Goal: Transaction & Acquisition: Book appointment/travel/reservation

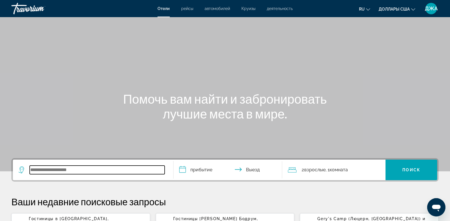
click at [56, 169] on input "Виджет поиска" at bounding box center [97, 169] width 135 height 9
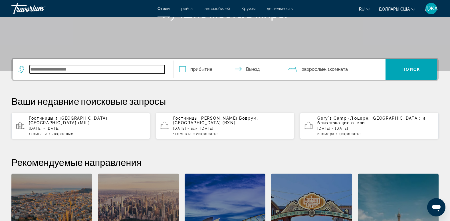
scroll to position [139, 0]
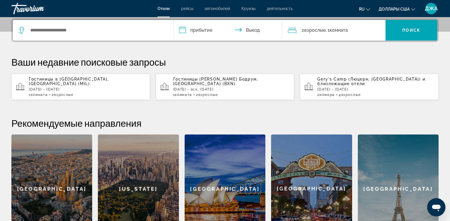
click at [340, 79] on span "Gery's Camp (Люцерн, [GEOGRAPHIC_DATA])" at bounding box center [368, 79] width 103 height 5
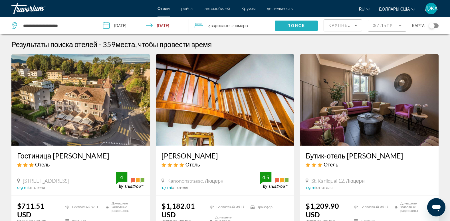
click at [299, 23] on span "Виджет поиска" at bounding box center [296, 26] width 43 height 14
click at [345, 24] on span "Крупнейшие сбережения" at bounding box center [362, 25] width 69 height 5
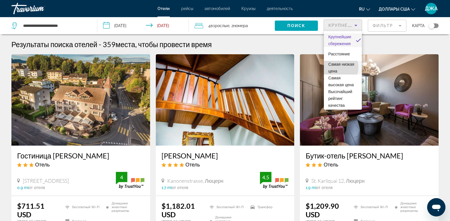
click at [335, 67] on span "Самая низкая цена" at bounding box center [342, 68] width 29 height 14
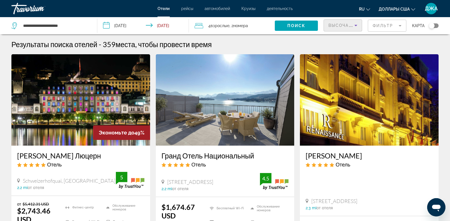
click at [342, 27] on span "Высочайший рейтинг качества" at bounding box center [372, 25] width 88 height 5
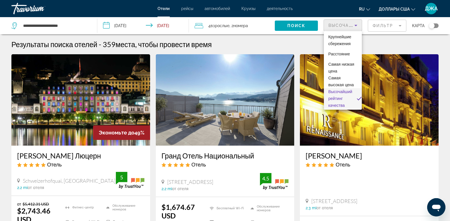
scroll to position [6, 0]
click at [341, 59] on span "Самая низкая цена" at bounding box center [342, 62] width 29 height 14
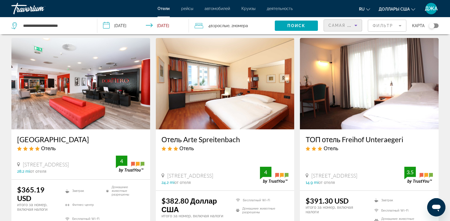
scroll to position [15, 0]
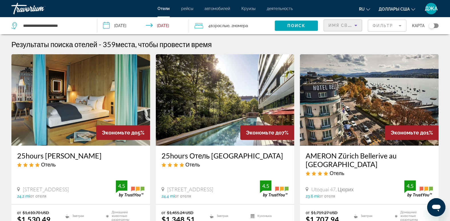
click at [347, 24] on span "Имя свойства" at bounding box center [347, 25] width 39 height 5
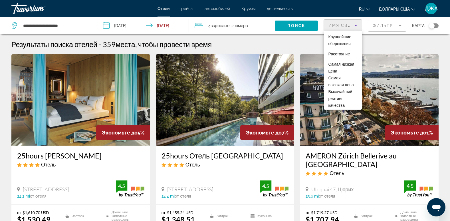
scroll to position [20, 0]
click at [340, 48] on span "Самая низкая цена" at bounding box center [342, 48] width 29 height 14
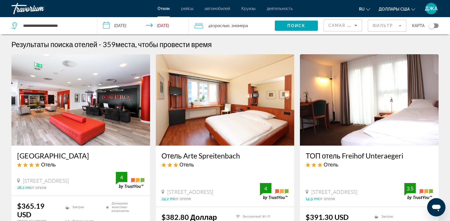
click at [388, 46] on div "Результаты поиска отелей - 359 места, чтобы провести время" at bounding box center [224, 44] width 427 height 9
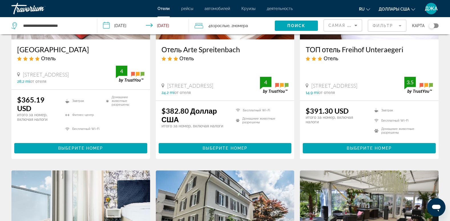
scroll to position [107, 0]
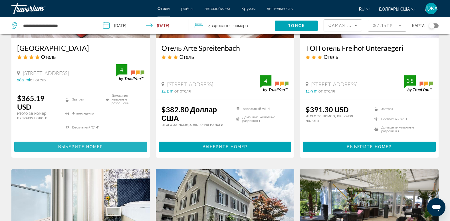
click at [81, 146] on span "Выберите номер" at bounding box center [80, 146] width 45 height 5
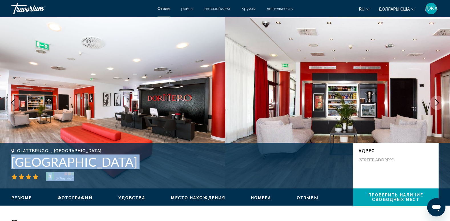
drag, startPoint x: 194, startPoint y: 172, endPoint x: 11, endPoint y: 161, distance: 183.3
click at [11, 161] on div "Glattbrugg, , Швейцария Dormero Hotel Zürich Airport 4 адрес Schaffhauserstrass…" at bounding box center [225, 165] width 450 height 34
copy div "Dormero Hotel Zürich Airport 4"
click at [316, 83] on img "Основное содержание" at bounding box center [337, 102] width 225 height 171
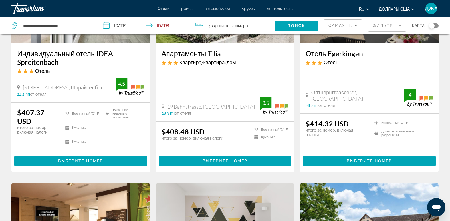
scroll to position [15, 0]
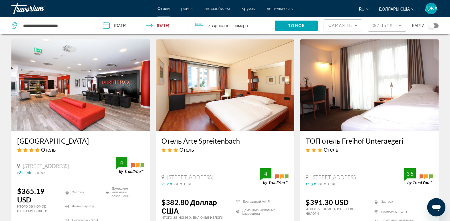
click at [385, 25] on mat-form-field "Фильтр" at bounding box center [386, 26] width 38 height 12
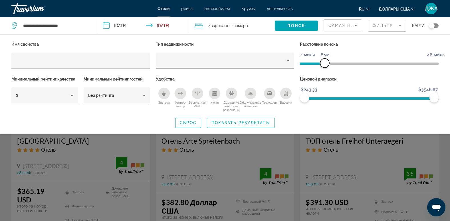
drag, startPoint x: 387, startPoint y: 63, endPoint x: 325, endPoint y: 63, distance: 61.6
click at [325, 63] on span "ngx-слайдер" at bounding box center [324, 62] width 9 height 9
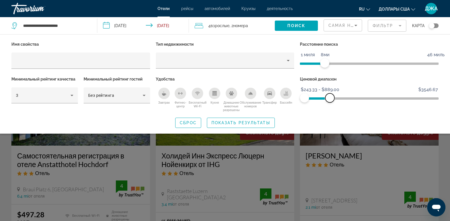
drag, startPoint x: 432, startPoint y: 96, endPoint x: 330, endPoint y: 102, distance: 103.1
click at [330, 102] on span "ngx-слайдер-макс" at bounding box center [329, 97] width 9 height 9
click at [160, 93] on div "Завтрак" at bounding box center [163, 93] width 11 height 11
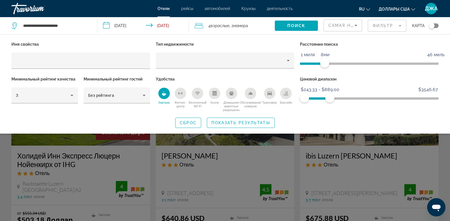
click at [233, 92] on div "Домашние животные разрешены" at bounding box center [230, 93] width 11 height 11
click at [243, 121] on span "Показать результаты" at bounding box center [240, 122] width 59 height 5
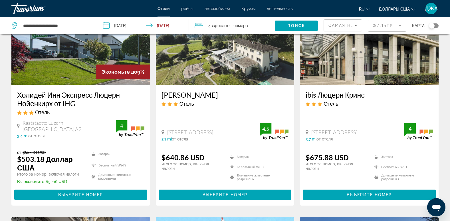
scroll to position [87, 0]
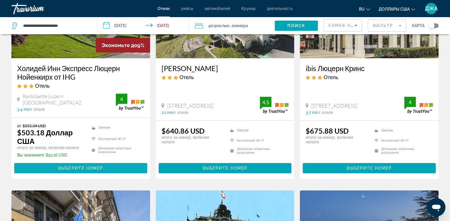
click at [75, 166] on span "Выберите номер" at bounding box center [80, 168] width 45 height 5
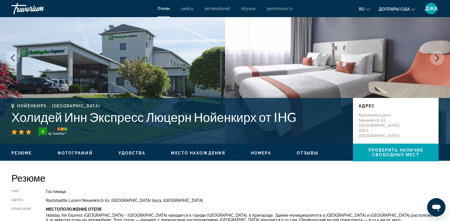
scroll to position [56, 0]
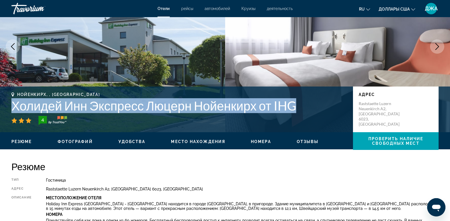
drag, startPoint x: 302, startPoint y: 109, endPoint x: 12, endPoint y: 104, distance: 290.0
click at [12, 104] on h1 "Холидей Инн Экспресс Люцерн Нойенкирх от IHG" at bounding box center [179, 105] width 336 height 15
copy h1 "Холидей Инн Экспресс Люцерн Нойенкирх от IHG"
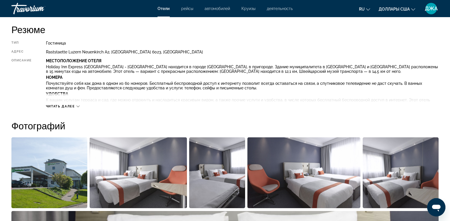
scroll to position [204, 0]
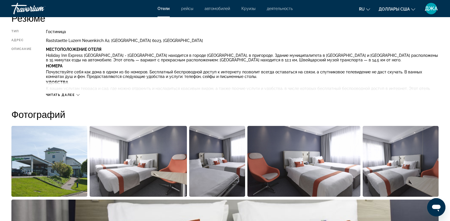
click at [65, 95] on span "Читать далее" at bounding box center [60, 95] width 29 height 4
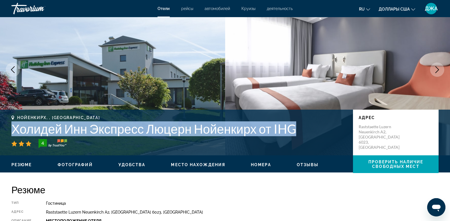
scroll to position [0, 0]
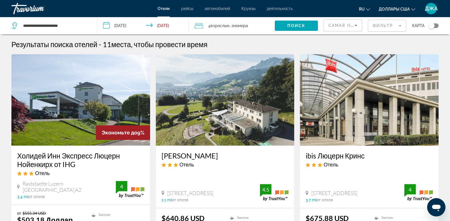
click at [241, 25] on span "номера" at bounding box center [240, 25] width 15 height 5
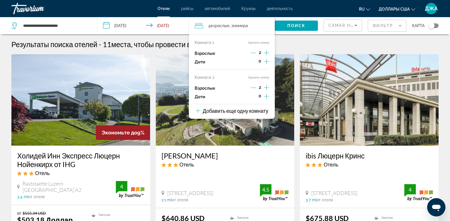
click at [267, 53] on icon "Приращение взрослых" at bounding box center [266, 52] width 5 height 7
click at [252, 86] on icon "Декремент взрослый" at bounding box center [253, 87] width 5 height 5
click at [256, 77] on button "Удалить номер" at bounding box center [258, 78] width 21 height 4
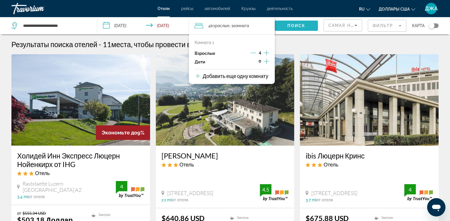
click at [303, 24] on span "Поиск" at bounding box center [296, 25] width 18 height 5
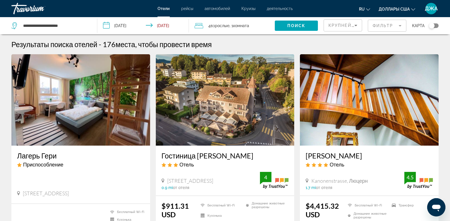
click at [377, 23] on mat-form-field "Фильтр" at bounding box center [386, 26] width 38 height 12
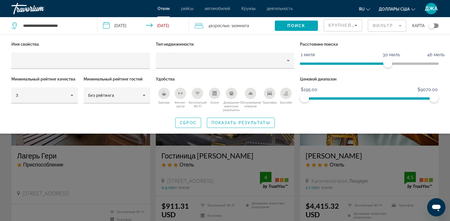
click at [163, 93] on icon "Завтрак" at bounding box center [164, 94] width 4 height 2
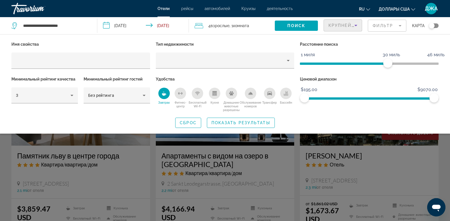
click at [350, 22] on div "Крупнейшие сбережения" at bounding box center [341, 25] width 26 height 7
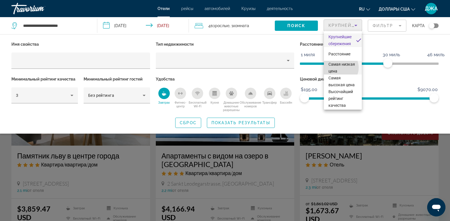
click at [338, 68] on span "Самая низкая цена" at bounding box center [342, 68] width 29 height 14
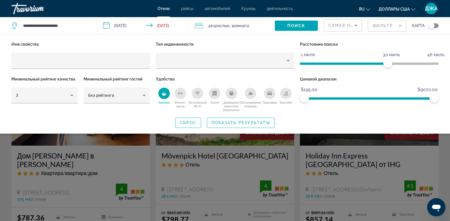
click at [412, 113] on div "Имя свойства Тип недвижимости Расстояние поиска 1 миля 46 миль 30 миль Минималь…" at bounding box center [225, 84] width 450 height 88
click at [251, 123] on span "Показать результаты" at bounding box center [240, 122] width 59 height 5
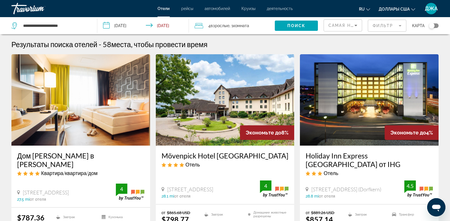
click at [377, 23] on mat-form-field "Фильтр" at bounding box center [386, 26] width 38 height 12
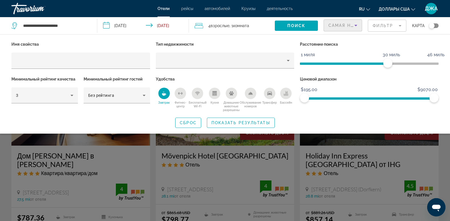
click at [340, 24] on span "Самая низкая цена" at bounding box center [354, 25] width 53 height 5
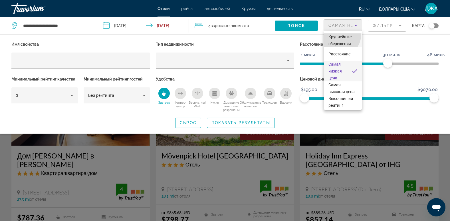
click at [340, 35] on span "Крупнейшие сбережения" at bounding box center [339, 39] width 23 height 11
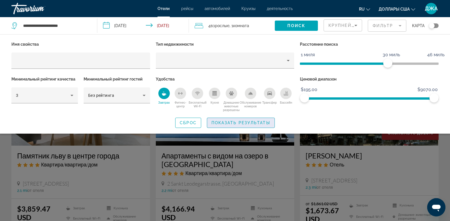
click at [240, 123] on span "Показать результаты" at bounding box center [240, 122] width 59 height 5
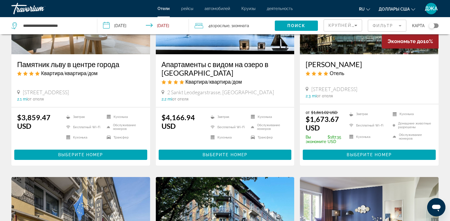
scroll to position [103, 0]
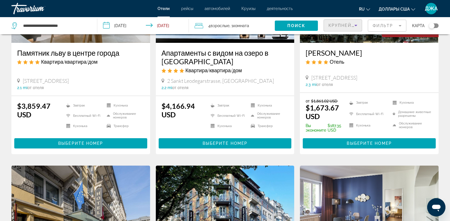
click at [343, 24] on span "Крупнейшие сбережения" at bounding box center [362, 25] width 69 height 5
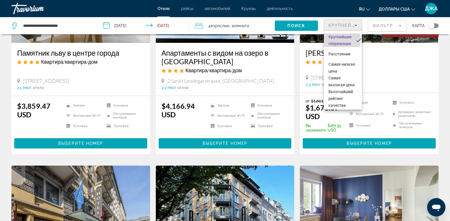
click at [341, 40] on span "Крупнейшие сбережения" at bounding box center [339, 40] width 23 height 14
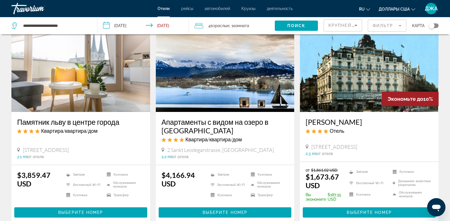
scroll to position [0, 0]
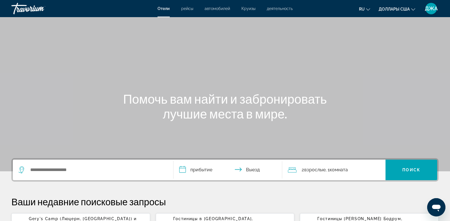
click at [215, 84] on div "Основное содержание" at bounding box center [225, 85] width 450 height 171
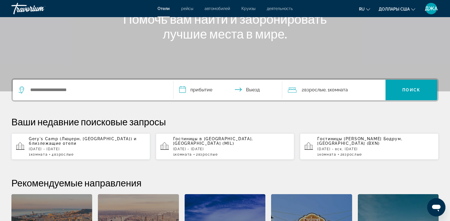
scroll to position [91, 0]
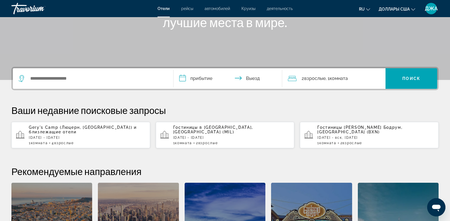
click at [337, 133] on div "Гостиницы в [GEOGRAPHIC_DATA], [GEOGRAPHIC_DATA] (BXN) [DATE] - вск, [DATE] 1 К…" at bounding box center [375, 135] width 117 height 20
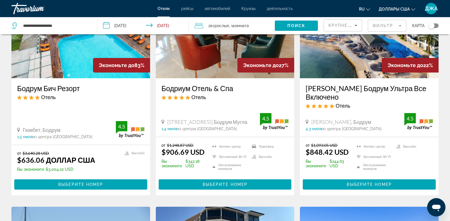
scroll to position [68, 0]
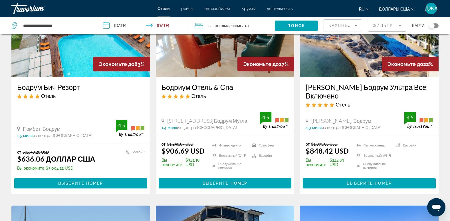
click at [318, 10] on div "ru English Español Français Italiano Português русский Доллары [GEOGRAPHIC_DATA…" at bounding box center [368, 9] width 140 height 12
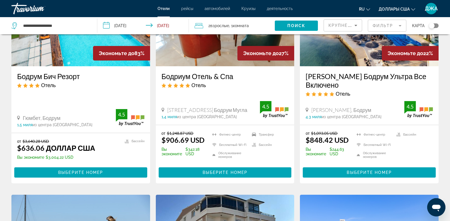
scroll to position [80, 0]
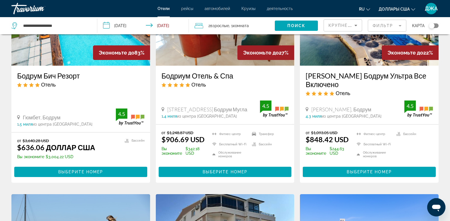
click at [131, 24] on input "**********" at bounding box center [144, 26] width 94 height 19
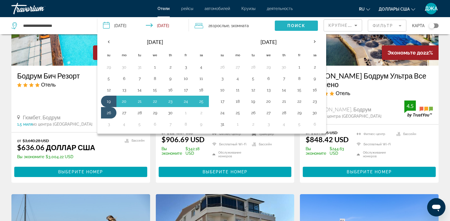
click at [294, 25] on span "Поиск" at bounding box center [296, 25] width 18 height 5
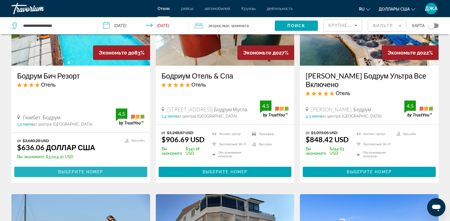
click at [70, 170] on span "Выберите номер" at bounding box center [80, 171] width 45 height 5
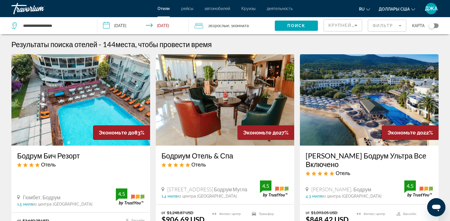
click at [149, 26] on input "**********" at bounding box center [144, 26] width 94 height 19
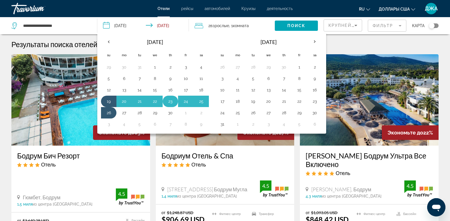
click at [170, 100] on button "23" at bounding box center [170, 101] width 9 height 8
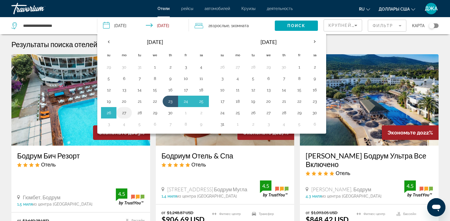
click at [123, 113] on button "27" at bounding box center [123, 113] width 9 height 8
type input "**********"
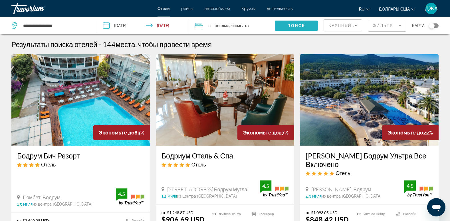
click at [291, 24] on span "Поиск" at bounding box center [296, 25] width 18 height 5
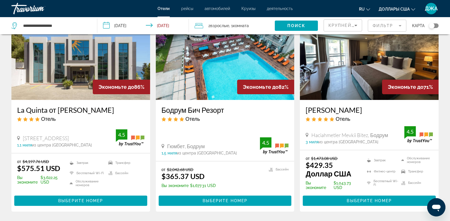
scroll to position [57, 0]
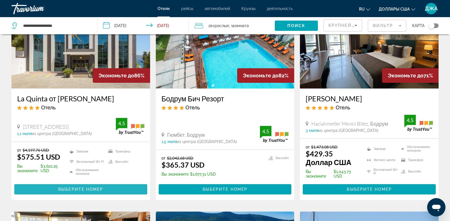
click at [81, 189] on span "Выберите номер" at bounding box center [80, 189] width 45 height 5
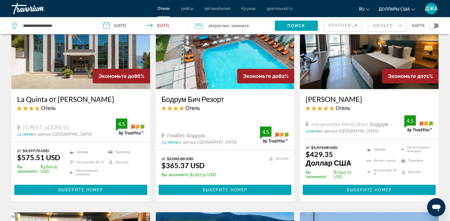
scroll to position [57, 0]
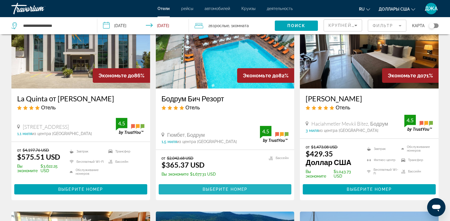
click at [233, 191] on span "Выберите номер" at bounding box center [224, 189] width 45 height 5
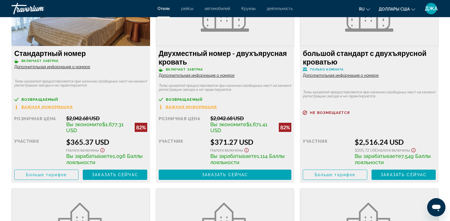
scroll to position [821, 0]
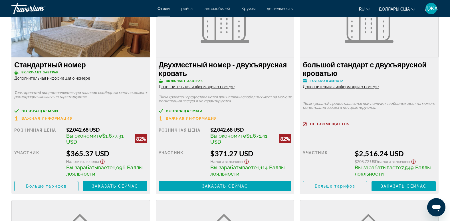
click at [52, 118] on span "Важная информация" at bounding box center [46, 118] width 51 height 4
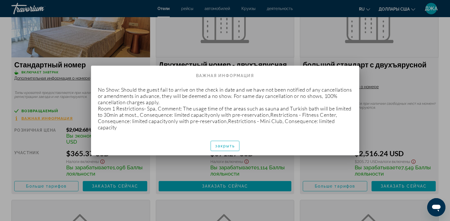
scroll to position [0, 0]
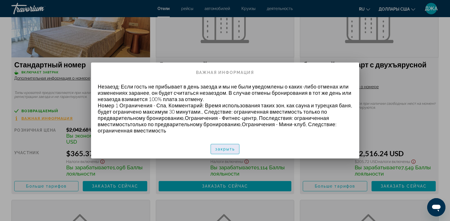
click at [222, 148] on span "закрыть" at bounding box center [225, 149] width 20 height 5
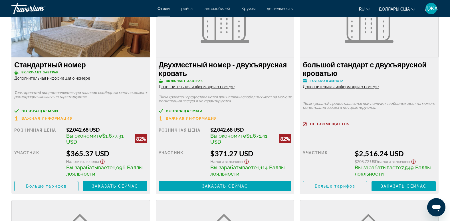
scroll to position [821, 0]
click at [80, 78] on span "Дополнительная информация о номере" at bounding box center [52, 78] width 76 height 5
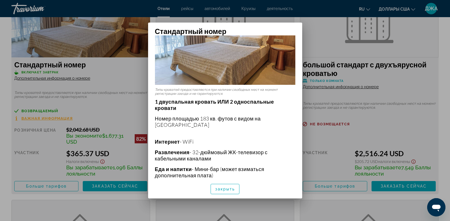
scroll to position [0, 0]
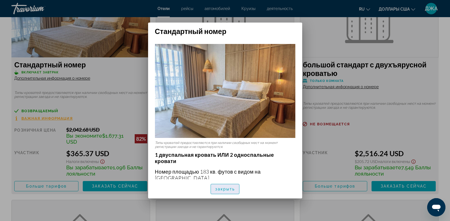
click at [228, 189] on span "закрыть" at bounding box center [225, 188] width 20 height 5
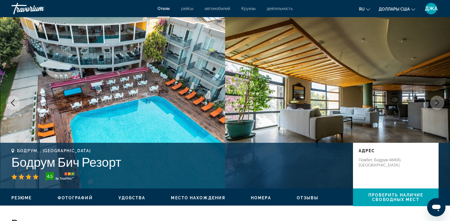
scroll to position [821, 0]
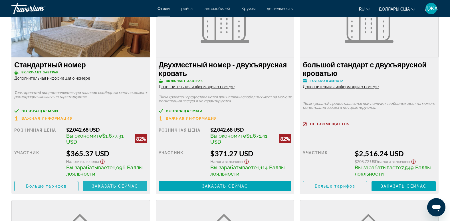
click at [116, 186] on span "Заказать сейчас" at bounding box center [115, 186] width 46 height 5
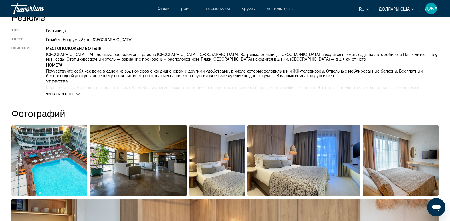
scroll to position [217, 0]
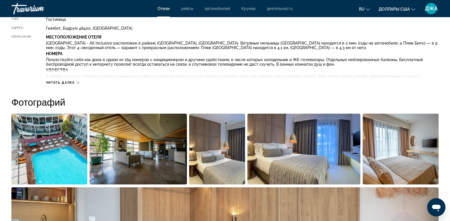
click at [64, 79] on div "Читать далее" at bounding box center [242, 77] width 392 height 16
click at [66, 83] on span "Читать далее" at bounding box center [60, 83] width 29 height 4
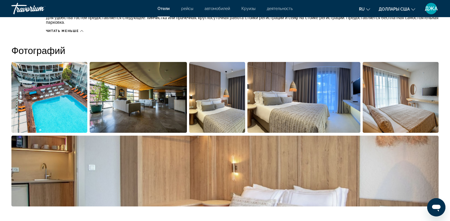
scroll to position [331, 0]
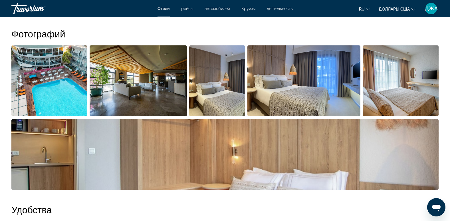
click at [142, 84] on img "Открыть полноэкранный слайдер изображений" at bounding box center [138, 80] width 97 height 71
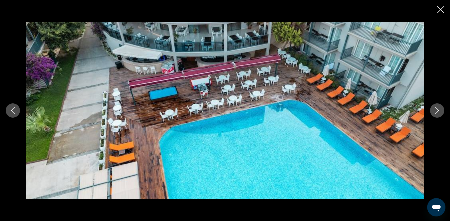
click at [437, 108] on icon "Следующее изображение" at bounding box center [436, 110] width 7 height 7
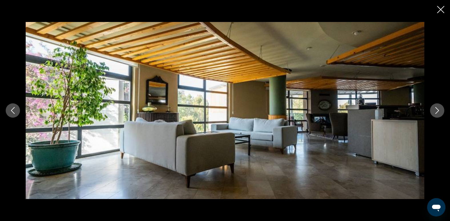
click at [437, 108] on icon "Следующее изображение" at bounding box center [436, 110] width 7 height 7
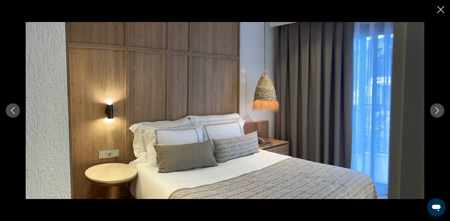
click at [437, 108] on icon "Следующее изображение" at bounding box center [436, 110] width 7 height 7
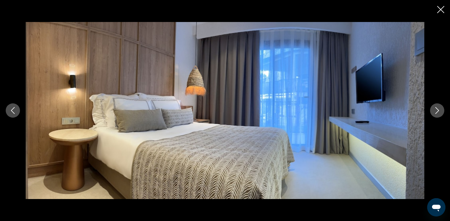
click at [437, 108] on icon "Следующее изображение" at bounding box center [436, 110] width 7 height 7
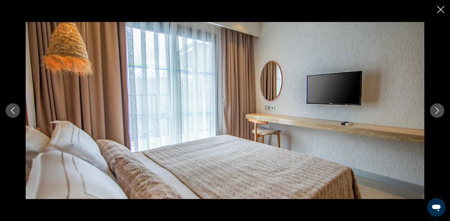
click at [437, 108] on icon "Следующее изображение" at bounding box center [436, 110] width 7 height 7
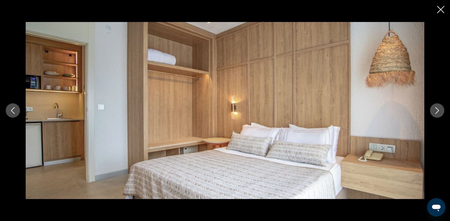
click at [437, 108] on icon "Следующее изображение" at bounding box center [436, 110] width 7 height 7
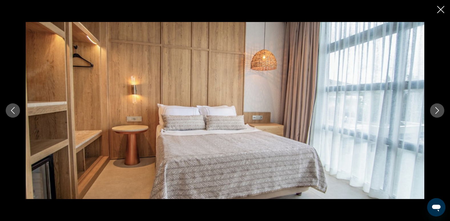
click at [436, 109] on icon "Следующее изображение" at bounding box center [436, 110] width 7 height 7
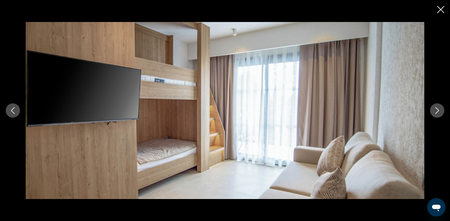
click at [436, 109] on icon "Следующее изображение" at bounding box center [436, 110] width 7 height 7
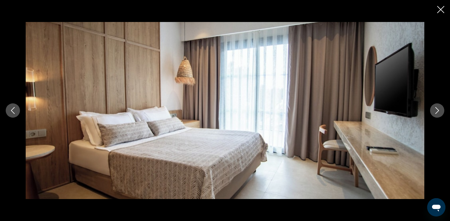
click at [436, 109] on icon "Следующее изображение" at bounding box center [436, 110] width 7 height 7
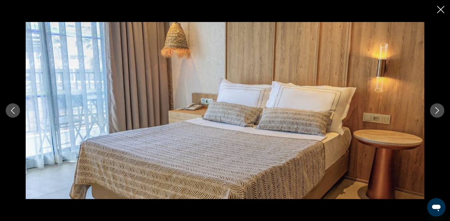
click at [436, 109] on icon "Следующее изображение" at bounding box center [436, 110] width 7 height 7
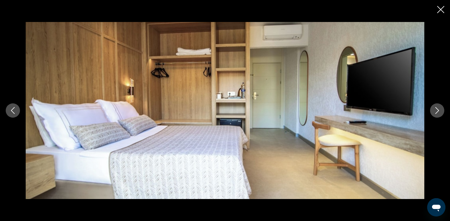
click at [436, 109] on icon "Следующее изображение" at bounding box center [436, 110] width 7 height 7
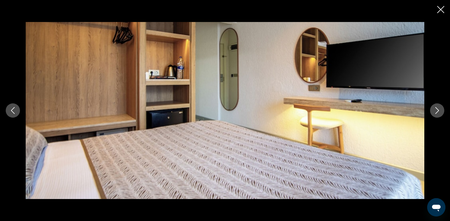
click at [436, 109] on icon "Следующее изображение" at bounding box center [436, 110] width 7 height 7
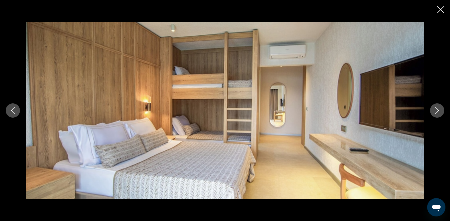
click at [436, 109] on icon "Следующее изображение" at bounding box center [436, 110] width 7 height 7
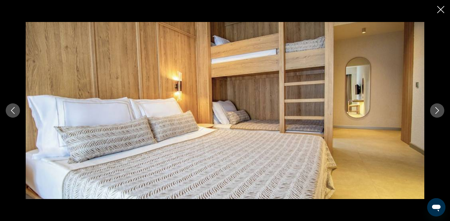
click at [436, 109] on icon "Следующее изображение" at bounding box center [436, 110] width 7 height 7
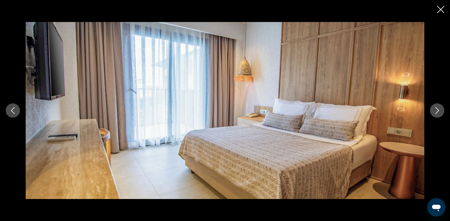
click at [436, 109] on icon "Следующее изображение" at bounding box center [436, 110] width 7 height 7
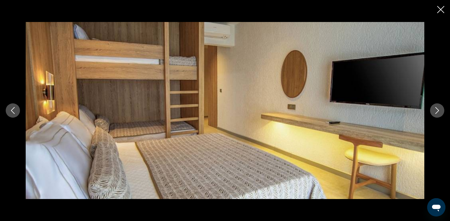
click at [436, 109] on icon "Следующее изображение" at bounding box center [436, 110] width 7 height 7
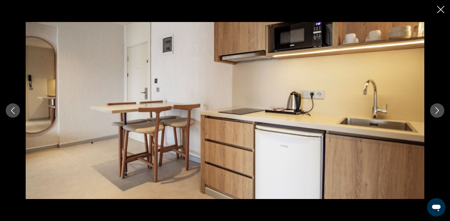
click at [436, 109] on icon "Следующее изображение" at bounding box center [436, 110] width 7 height 7
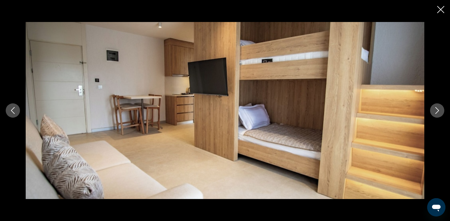
click at [436, 109] on icon "Следующее изображение" at bounding box center [436, 110] width 7 height 7
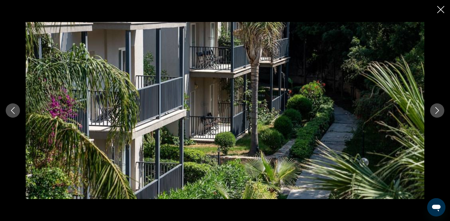
click at [436, 109] on icon "Следующее изображение" at bounding box center [436, 110] width 7 height 7
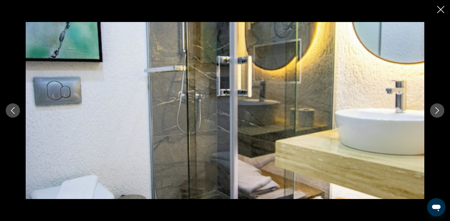
click at [436, 109] on icon "Следующее изображение" at bounding box center [436, 110] width 7 height 7
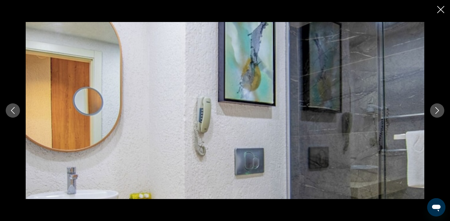
click at [436, 109] on icon "Следующее изображение" at bounding box center [436, 110] width 7 height 7
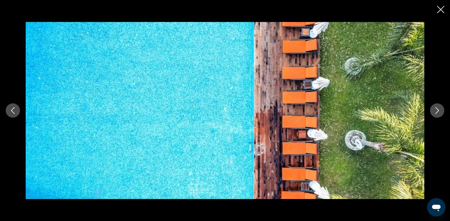
click at [436, 109] on icon "Следующее изображение" at bounding box center [436, 110] width 7 height 7
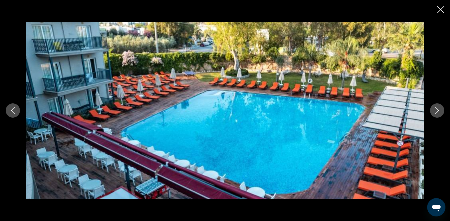
click at [436, 109] on icon "Следующее изображение" at bounding box center [436, 110] width 7 height 7
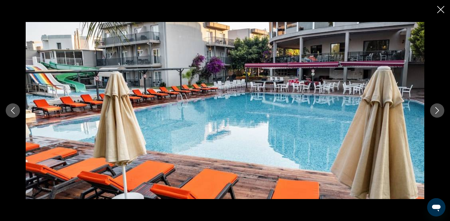
click at [436, 109] on icon "Следующее изображение" at bounding box center [436, 110] width 7 height 7
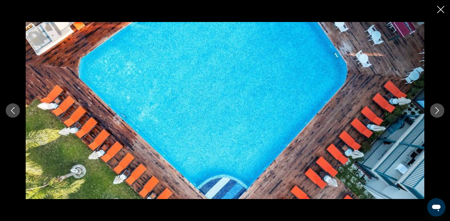
click at [436, 109] on icon "Следующее изображение" at bounding box center [436, 110] width 7 height 7
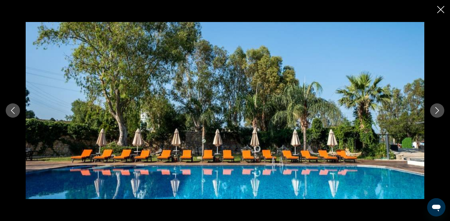
click at [436, 109] on icon "Следующее изображение" at bounding box center [436, 110] width 7 height 7
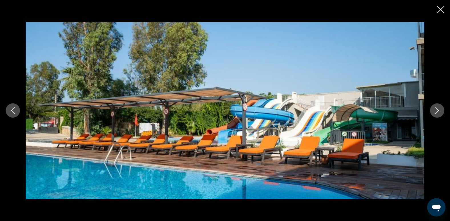
click at [436, 109] on icon "Следующее изображение" at bounding box center [436, 110] width 7 height 7
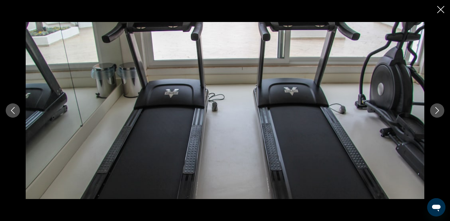
click at [436, 109] on icon "Следующее изображение" at bounding box center [436, 110] width 7 height 7
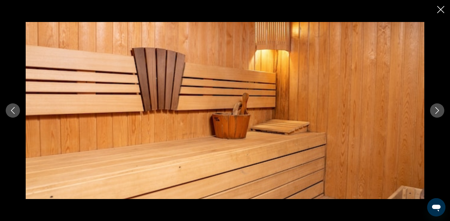
click at [436, 109] on icon "Следующее изображение" at bounding box center [436, 110] width 7 height 7
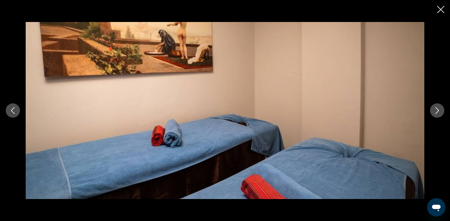
click at [436, 109] on icon "Следующее изображение" at bounding box center [436, 110] width 7 height 7
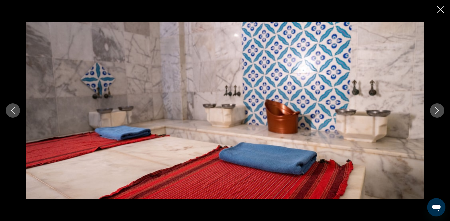
click at [436, 109] on icon "Следующее изображение" at bounding box center [436, 110] width 7 height 7
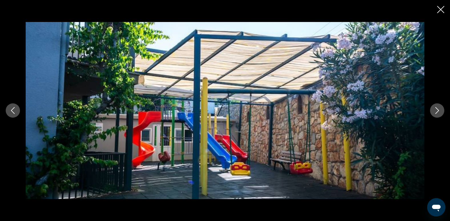
click at [436, 109] on icon "Следующее изображение" at bounding box center [436, 110] width 7 height 7
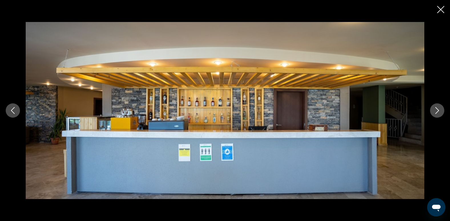
click at [436, 109] on icon "Следующее изображение" at bounding box center [436, 110] width 7 height 7
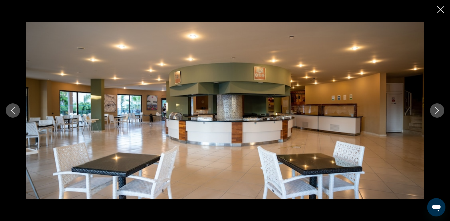
click at [436, 109] on icon "Следующее изображение" at bounding box center [436, 110] width 7 height 7
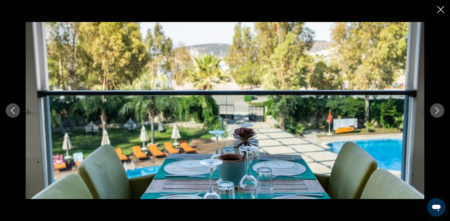
click at [436, 109] on icon "Следующее изображение" at bounding box center [436, 110] width 7 height 7
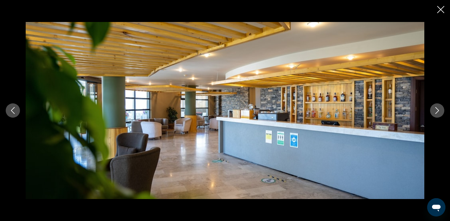
click at [436, 109] on icon "Следующее изображение" at bounding box center [436, 110] width 7 height 7
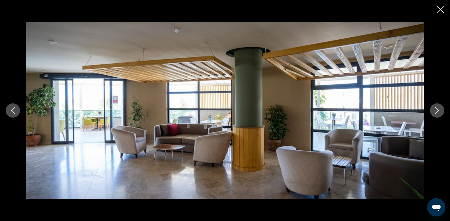
click at [436, 109] on icon "Следующее изображение" at bounding box center [436, 110] width 7 height 7
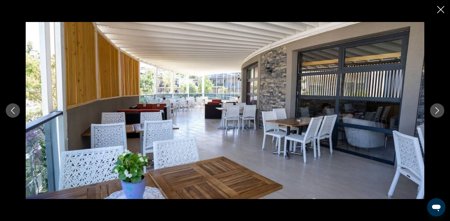
click at [436, 109] on icon "Следующее изображение" at bounding box center [436, 110] width 7 height 7
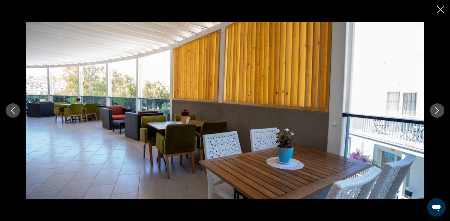
click at [436, 109] on icon "Следующее изображение" at bounding box center [436, 110] width 7 height 7
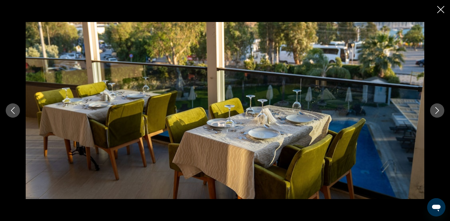
click at [436, 109] on icon "Следующее изображение" at bounding box center [436, 110] width 7 height 7
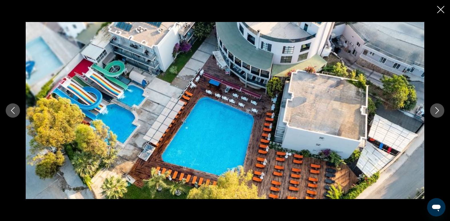
click at [436, 109] on icon "Следующее изображение" at bounding box center [436, 110] width 7 height 7
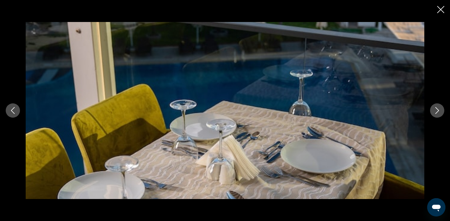
click at [439, 111] on icon "Следующее изображение" at bounding box center [436, 110] width 7 height 7
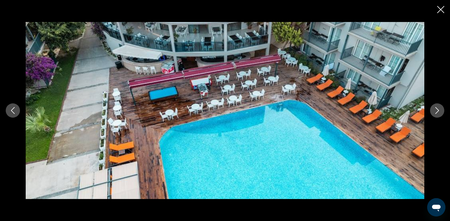
click at [439, 111] on icon "Следующее изображение" at bounding box center [436, 110] width 7 height 7
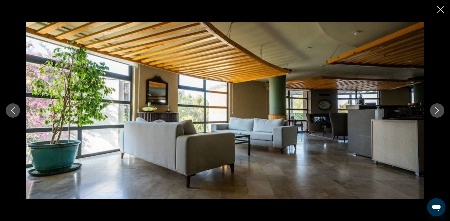
click at [439, 111] on icon "Следующее изображение" at bounding box center [436, 110] width 7 height 7
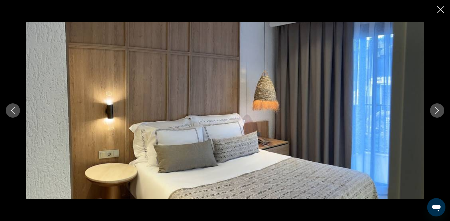
click at [439, 111] on icon "Следующее изображение" at bounding box center [436, 110] width 7 height 7
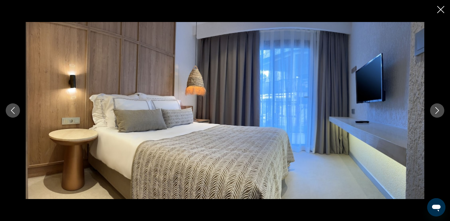
click at [439, 7] on icon "Закрыть слайд-шоу" at bounding box center [440, 9] width 7 height 7
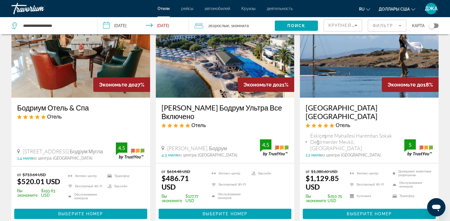
scroll to position [274, 0]
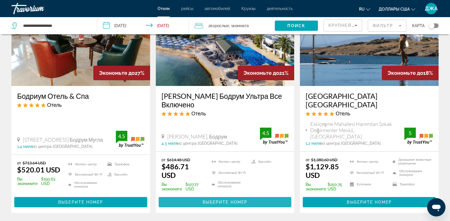
click at [214, 200] on span "Выберите номер" at bounding box center [224, 202] width 45 height 5
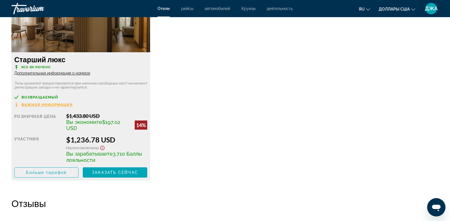
scroll to position [1861, 0]
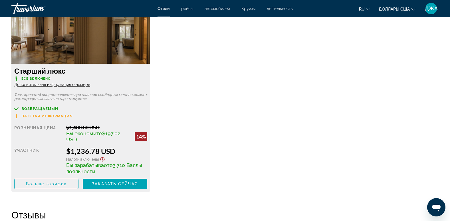
click at [82, 85] on span "Дополнительная информация о номере" at bounding box center [52, 84] width 76 height 5
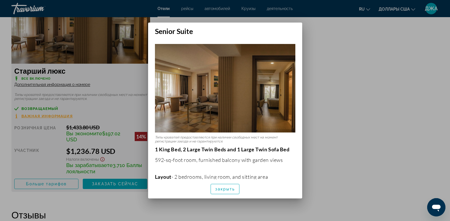
scroll to position [0, 0]
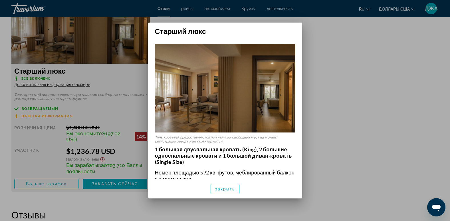
click at [322, 47] on div at bounding box center [225, 110] width 450 height 221
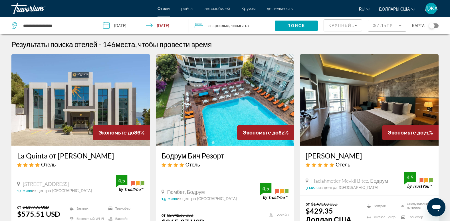
click at [233, 25] on font ", 1" at bounding box center [231, 25] width 4 height 5
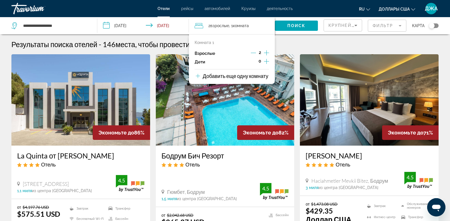
click at [264, 52] on icon "Приращение взрослых" at bounding box center [266, 52] width 5 height 7
click at [295, 24] on span "Поиск" at bounding box center [296, 25] width 18 height 5
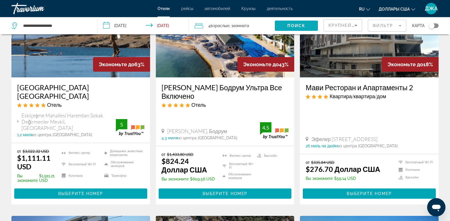
scroll to position [68, 0]
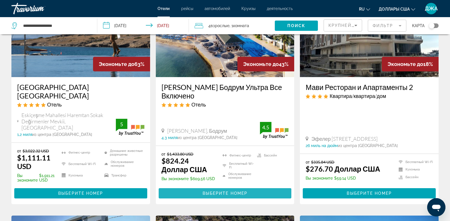
click at [237, 191] on span "Выберите номер" at bounding box center [224, 193] width 45 height 5
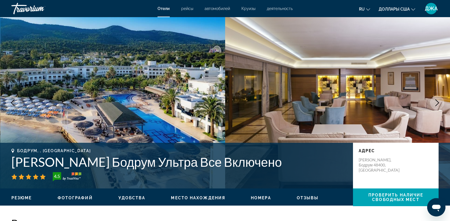
click at [412, 61] on img "Основное содержание" at bounding box center [337, 102] width 225 height 171
click at [393, 11] on span "Доллары США" at bounding box center [393, 9] width 31 height 5
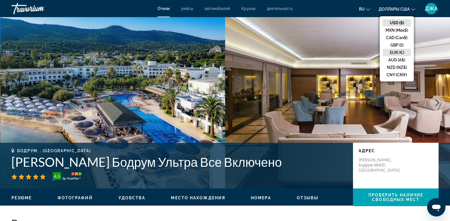
click at [392, 53] on button "EUR (€)" at bounding box center [396, 52] width 28 height 7
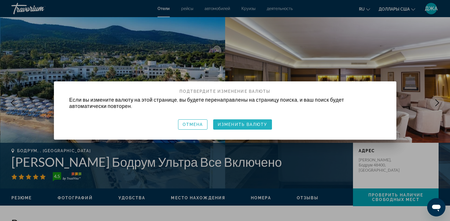
click at [242, 123] on span "Изменить валюту" at bounding box center [243, 124] width 50 height 5
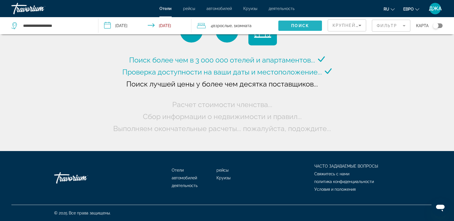
click at [301, 26] on span "Поиск" at bounding box center [300, 25] width 18 height 5
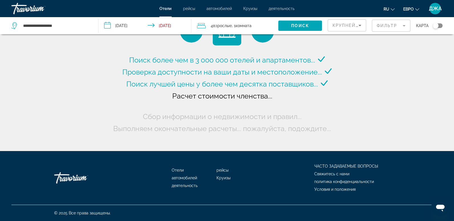
click at [244, 27] on span "Комната" at bounding box center [243, 25] width 16 height 5
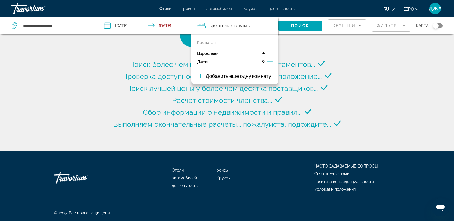
click at [254, 77] on p "Добавить еще одну комнату" at bounding box center [239, 76] width 66 height 6
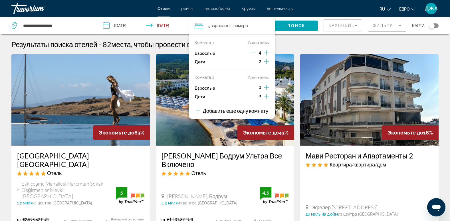
click at [254, 51] on icon "Декремент взрослый" at bounding box center [253, 52] width 5 height 5
click at [264, 88] on icon "Приращение взрослых" at bounding box center [266, 87] width 5 height 7
click at [300, 28] on span "Поиск" at bounding box center [296, 25] width 18 height 5
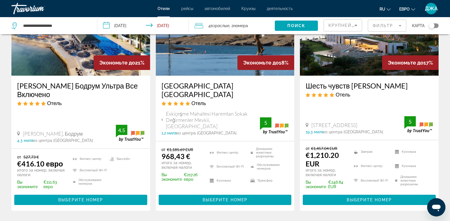
scroll to position [285, 0]
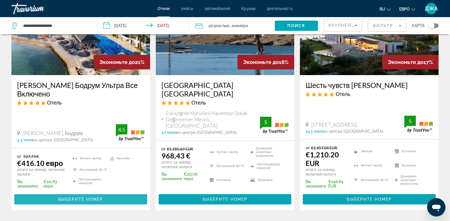
click at [89, 192] on span "Основное содержание" at bounding box center [80, 199] width 133 height 14
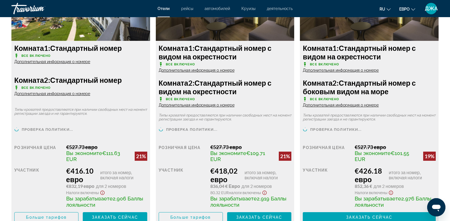
scroll to position [832, 0]
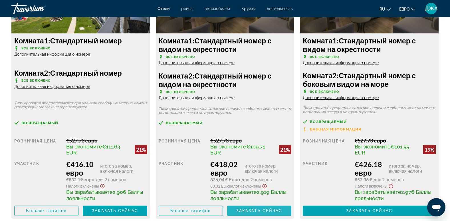
click at [250, 212] on span "Заказать сейчас" at bounding box center [259, 210] width 46 height 5
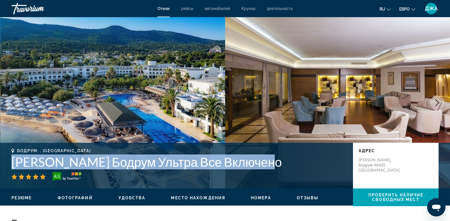
drag, startPoint x: 277, startPoint y: 167, endPoint x: 13, endPoint y: 162, distance: 264.6
click at [13, 162] on h1 "[PERSON_NAME] Бодрум Ультра Все Включено" at bounding box center [179, 161] width 336 height 15
copy h1 "[PERSON_NAME] Бодрум Ультра Все Включено"
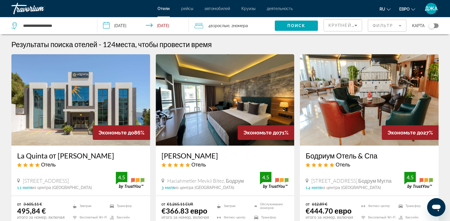
click at [236, 24] on span "номера" at bounding box center [240, 25] width 15 height 5
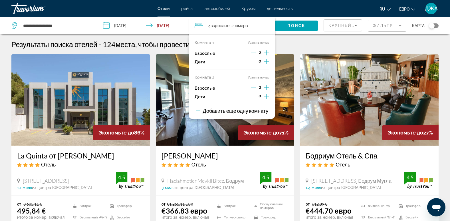
click at [265, 77] on button "Удалить номер" at bounding box center [258, 78] width 21 height 4
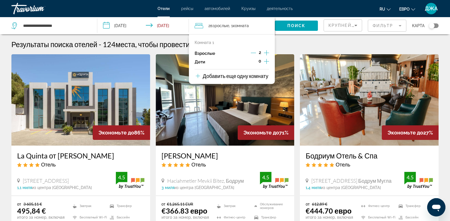
click at [296, 42] on div "Результаты поиска отелей - 124 места, чтобы провести время" at bounding box center [224, 44] width 427 height 9
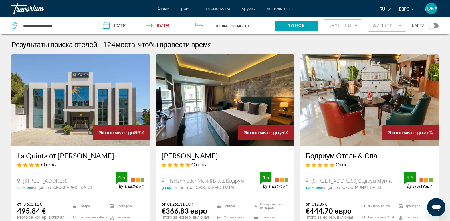
click at [149, 23] on input "**********" at bounding box center [144, 26] width 94 height 19
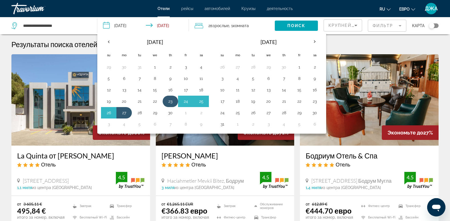
click at [169, 101] on button "23" at bounding box center [170, 101] width 9 height 8
click at [170, 113] on button "30" at bounding box center [170, 113] width 9 height 8
type input "**********"
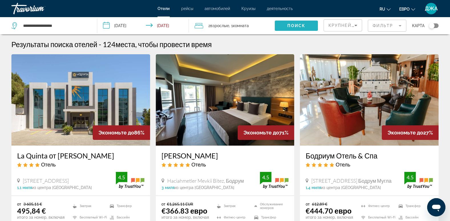
click at [292, 24] on span "Поиск" at bounding box center [296, 25] width 18 height 5
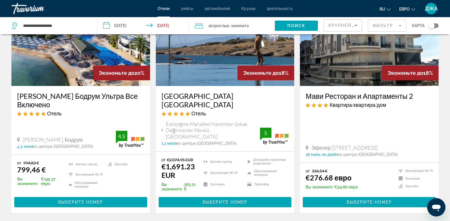
scroll to position [285, 0]
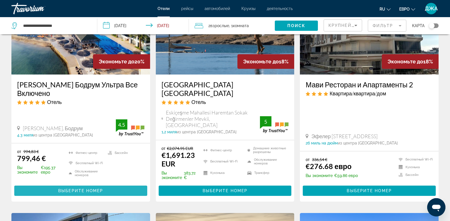
click at [96, 188] on span "Выберите номер" at bounding box center [80, 190] width 45 height 5
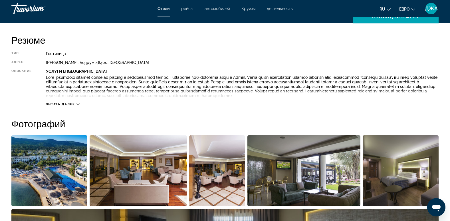
scroll to position [194, 0]
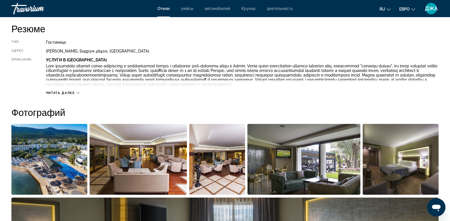
click at [71, 90] on div "Читать далее" at bounding box center [242, 87] width 392 height 16
click at [71, 95] on button "Читать далее" at bounding box center [63, 93] width 34 height 4
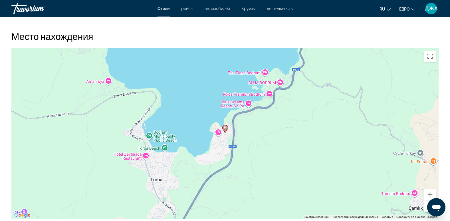
scroll to position [525, 0]
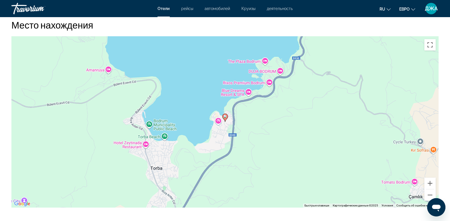
click at [224, 119] on icon "Основное содержание" at bounding box center [224, 117] width 5 height 7
click at [225, 116] on image "Основное содержание" at bounding box center [224, 116] width 3 height 3
click at [360, 125] on div "Для навигации используйте клавиши со стрелками. Чтобы активировать перетаскиван…" at bounding box center [224, 121] width 427 height 171
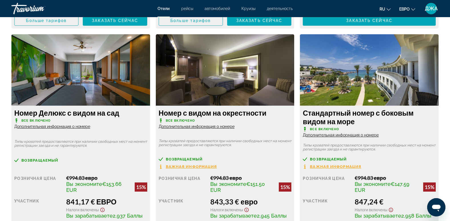
scroll to position [969, 0]
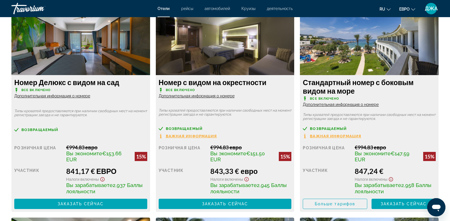
scroll to position [1015, 0]
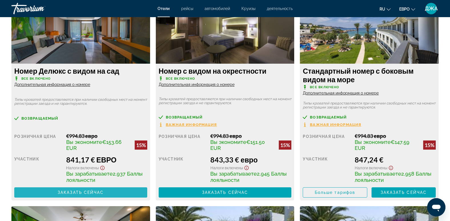
click at [78, 190] on span "Заказать сейчас" at bounding box center [81, 192] width 46 height 5
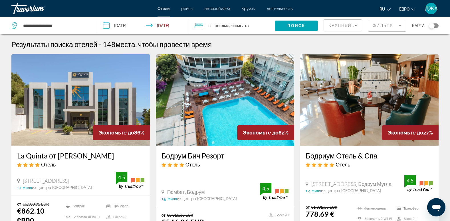
click at [127, 25] on input "**********" at bounding box center [144, 26] width 94 height 19
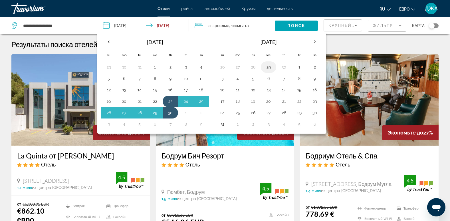
click at [268, 67] on button "29" at bounding box center [268, 67] width 9 height 8
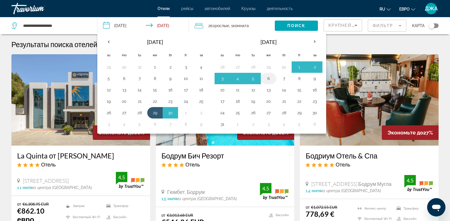
click at [269, 79] on button "6" at bounding box center [268, 78] width 9 height 8
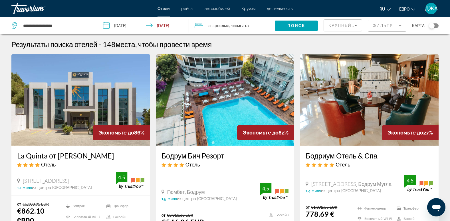
click at [170, 23] on input "**********" at bounding box center [144, 26] width 94 height 19
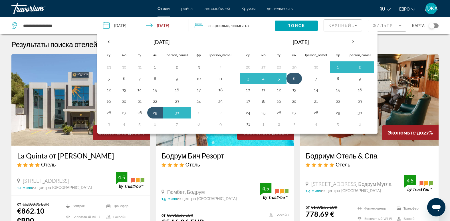
click at [289, 78] on button "6" at bounding box center [293, 78] width 9 height 8
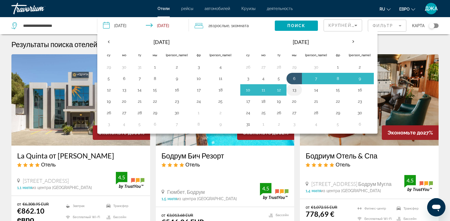
click at [289, 90] on button "13" at bounding box center [293, 90] width 9 height 8
type input "**********"
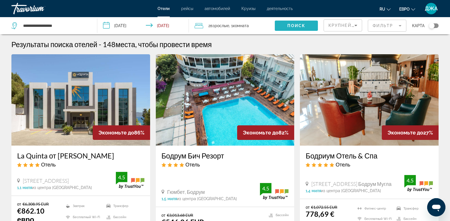
click at [297, 24] on span "Поиск" at bounding box center [296, 25] width 18 height 5
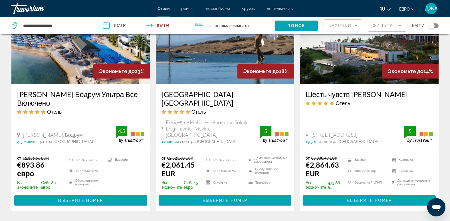
scroll to position [490, 0]
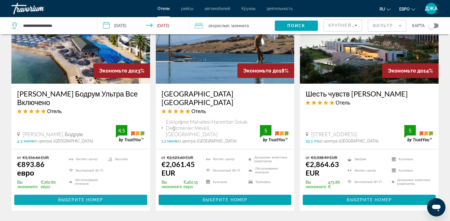
click at [78, 197] on span "Выберите номер" at bounding box center [80, 199] width 45 height 5
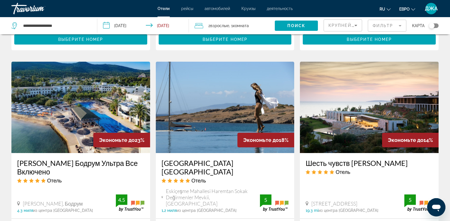
scroll to position [422, 0]
